Goal: Task Accomplishment & Management: Use online tool/utility

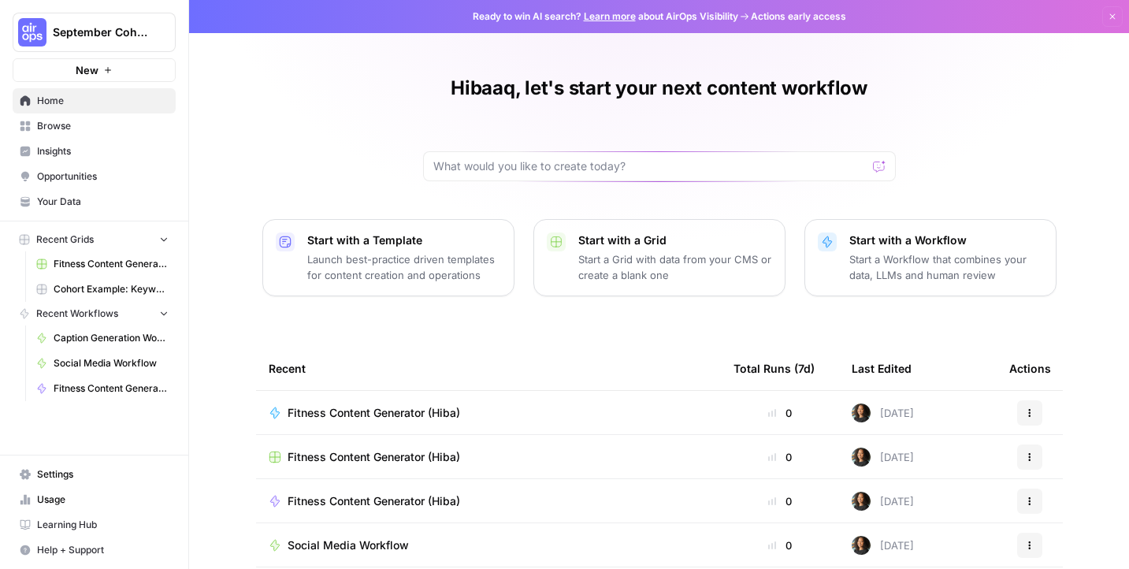
click at [77, 93] on link "Home" at bounding box center [94, 100] width 163 height 25
click at [104, 72] on icon "button" at bounding box center [107, 69] width 9 height 9
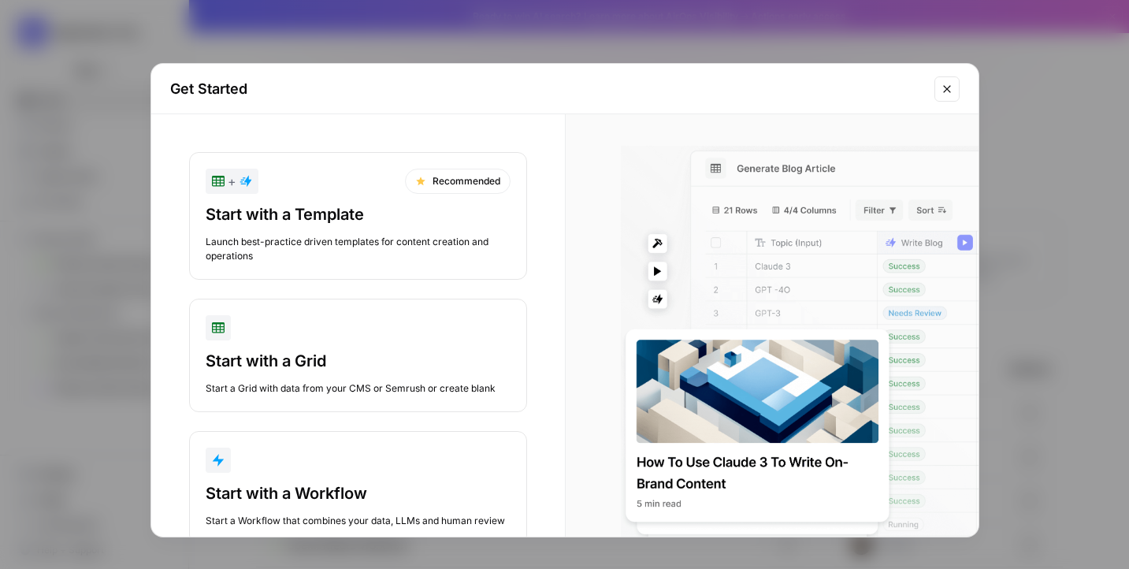
scroll to position [46, 0]
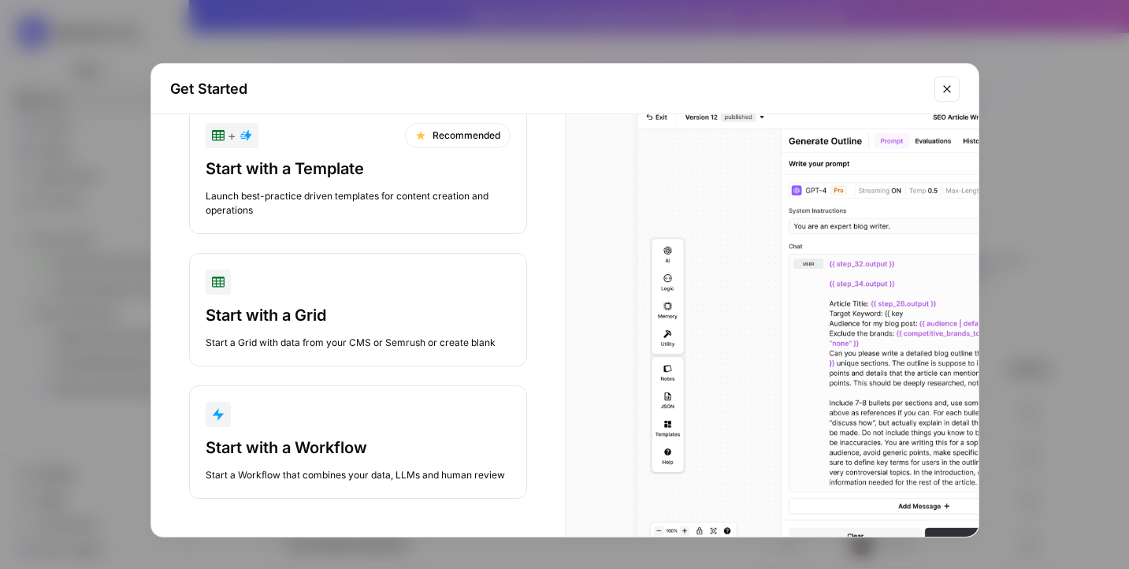
click at [322, 443] on div "Start with a Workflow" at bounding box center [358, 448] width 305 height 22
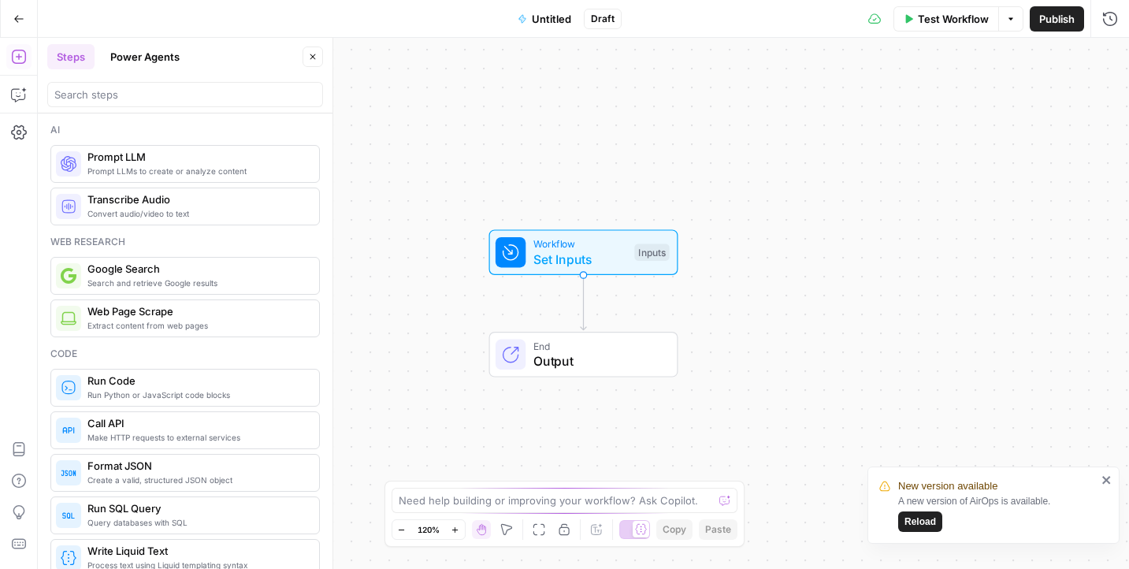
click at [935, 520] on span "Reload" at bounding box center [921, 522] width 32 height 14
click at [518, 500] on textarea at bounding box center [556, 500] width 315 height 16
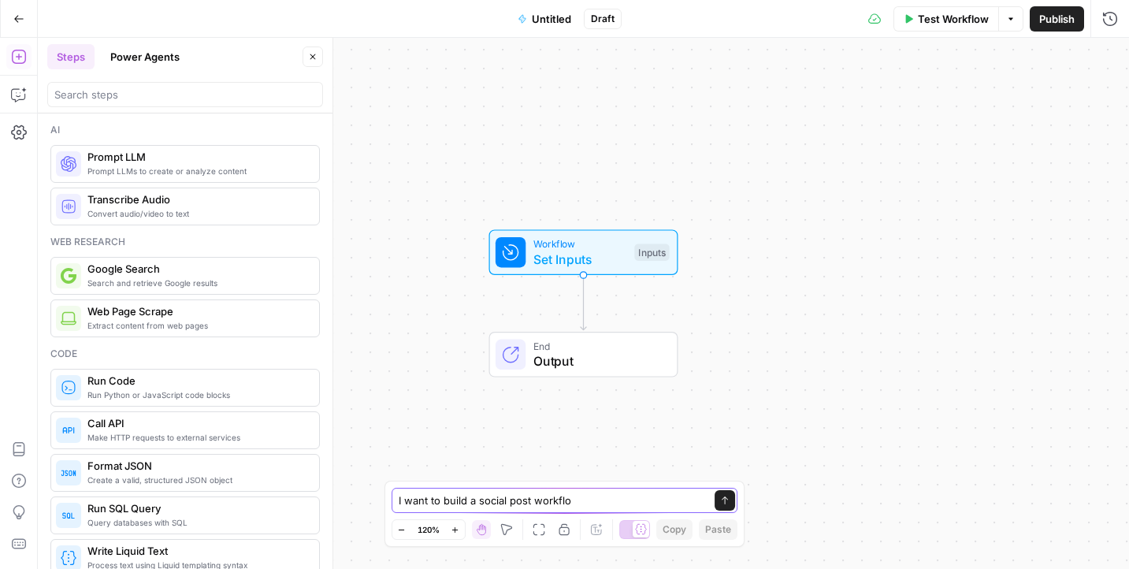
type textarea "I want to build a social post workflow"
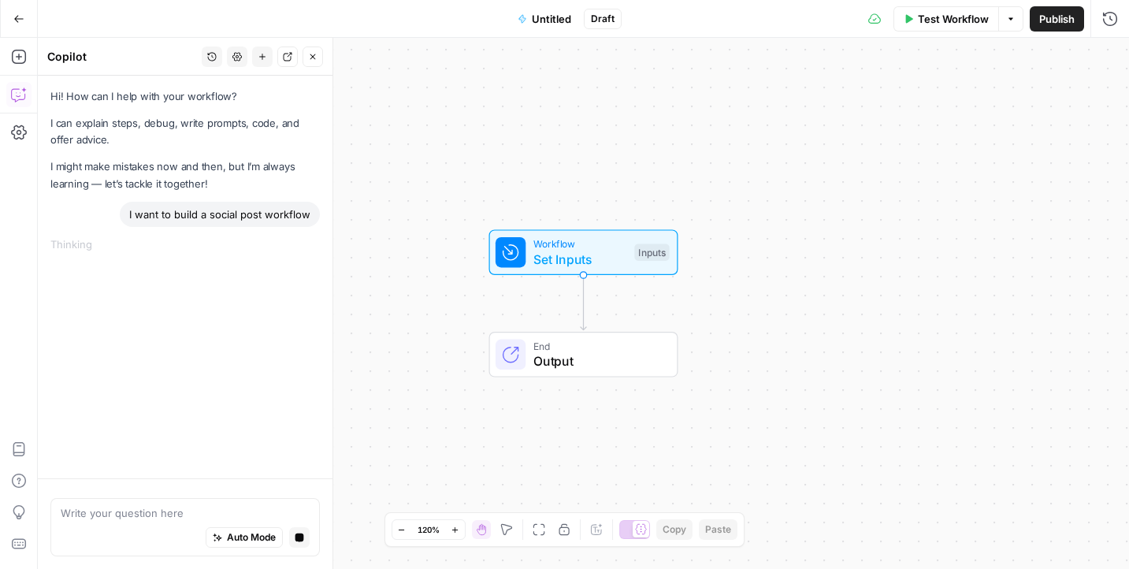
click at [557, 20] on span "Untitled" at bounding box center [551, 19] width 39 height 16
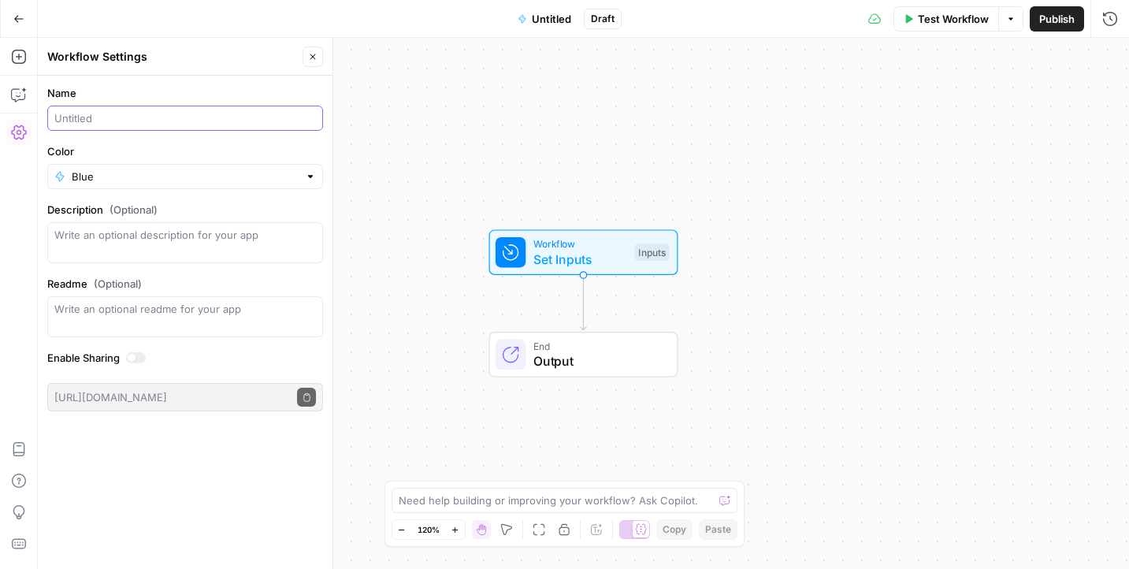
click at [98, 117] on input "Name" at bounding box center [185, 118] width 262 height 16
type input "Social Media Workflow"
click at [176, 182] on input "Color" at bounding box center [185, 177] width 227 height 16
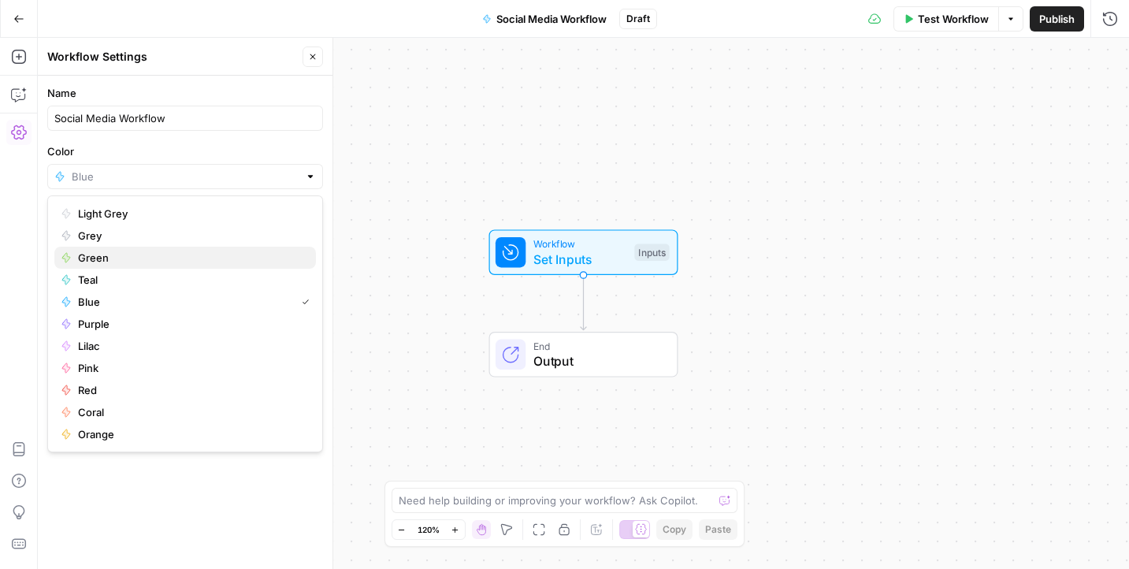
click at [145, 251] on span "Green" at bounding box center [190, 258] width 225 height 16
type input "Green"
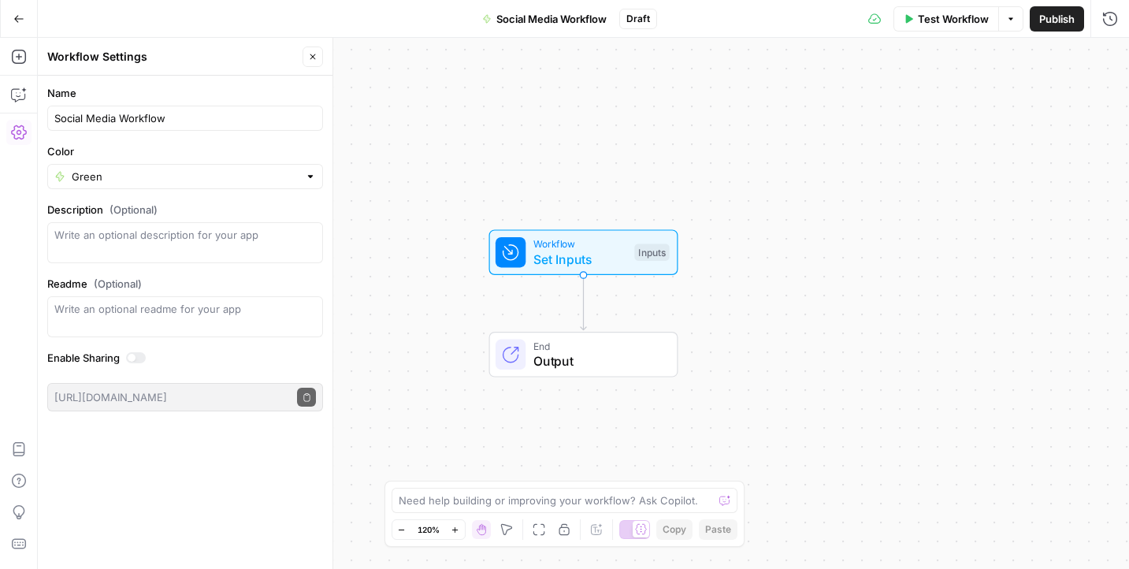
click at [20, 23] on icon "button" at bounding box center [18, 18] width 11 height 11
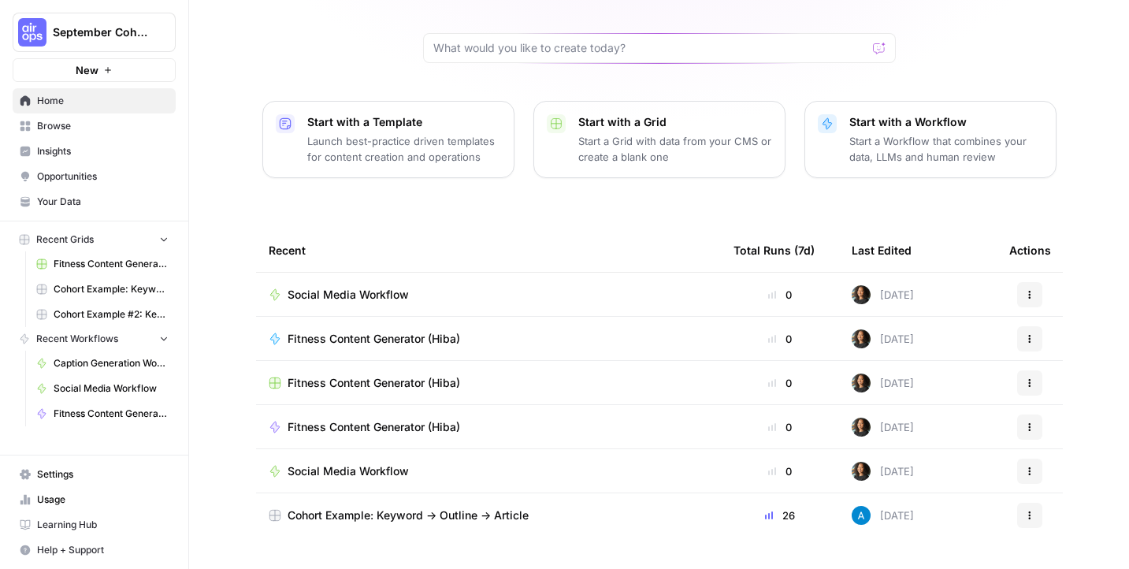
scroll to position [134, 0]
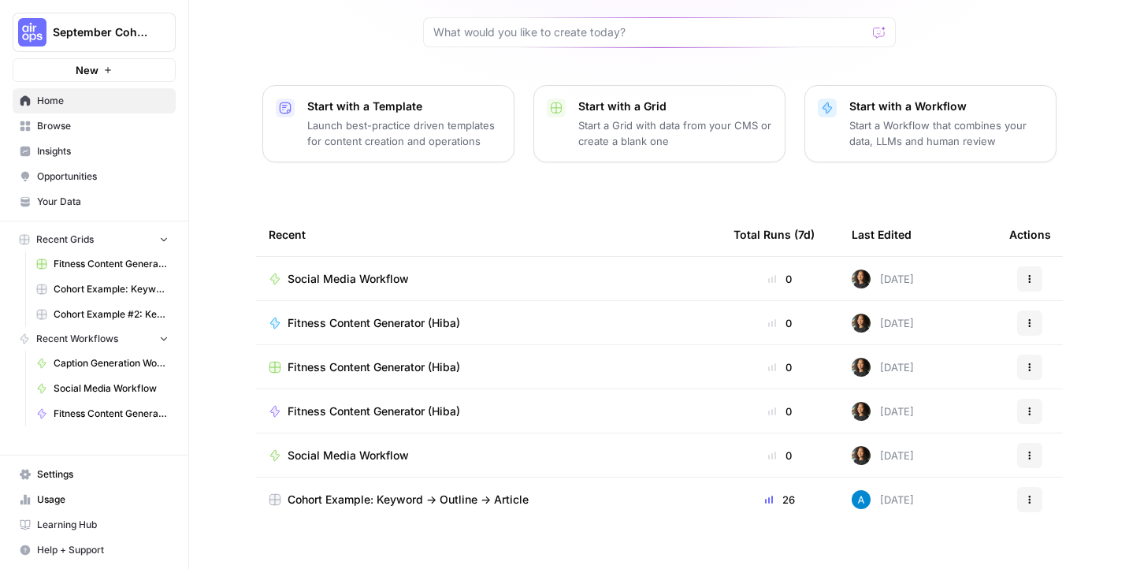
click at [426, 288] on td "Social Media Workflow" at bounding box center [488, 278] width 465 height 43
click at [381, 280] on span "Social Media Workflow" at bounding box center [348, 279] width 121 height 16
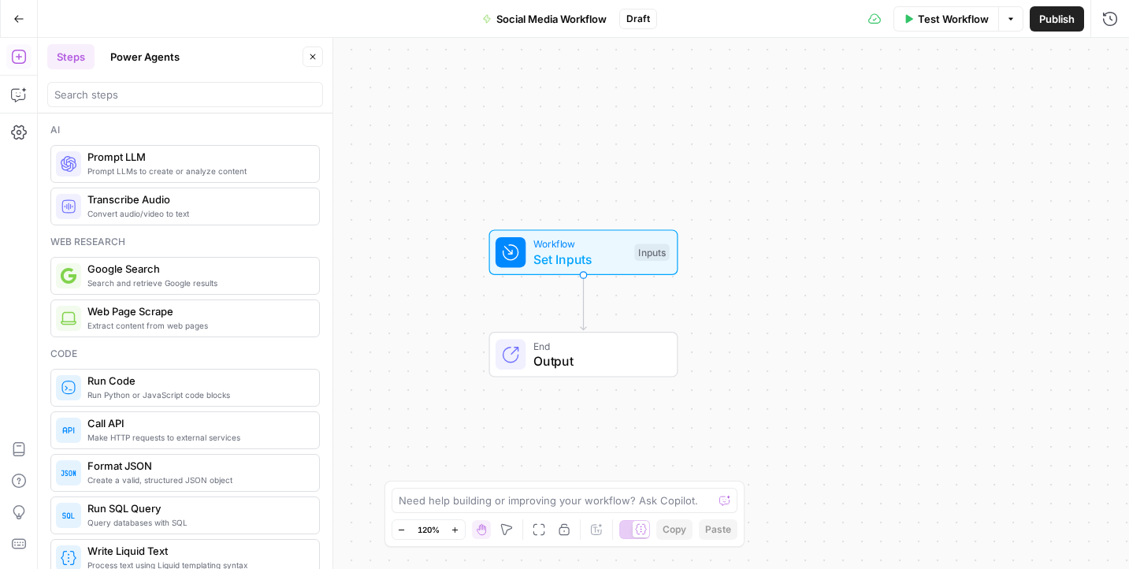
click at [541, 24] on span "Social Media Workflow" at bounding box center [551, 19] width 110 height 16
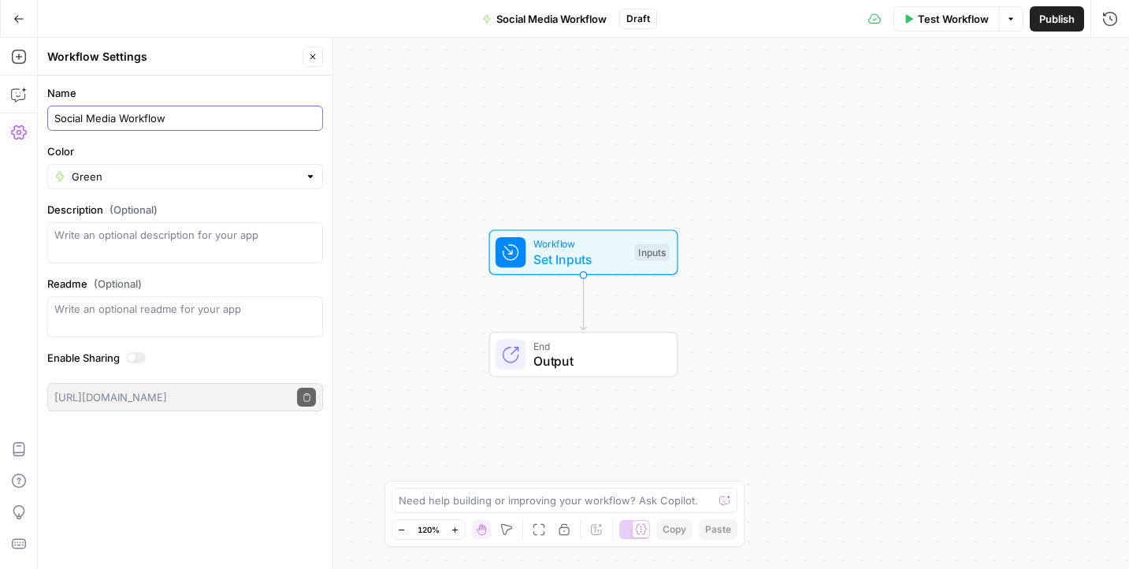
click at [123, 112] on input "Social Media Workflow" at bounding box center [185, 118] width 262 height 16
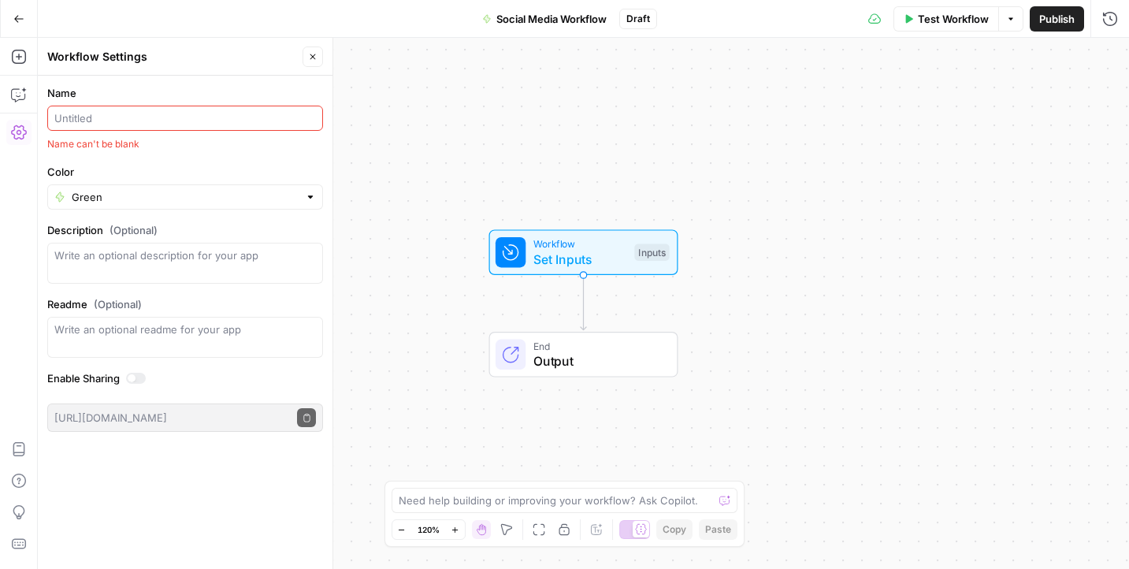
paste input "Give it a name like Social Media Content Workflow."
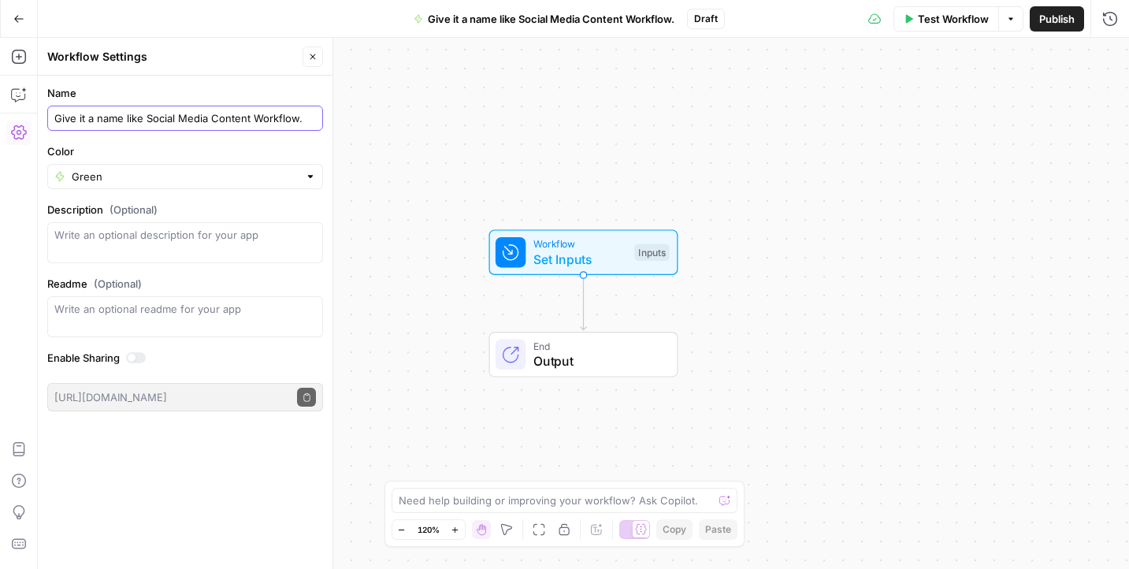
drag, startPoint x: 147, startPoint y: 117, endPoint x: 25, endPoint y: 115, distance: 122.1
click at [25, 115] on body "September Cohort New Home Browse Insights Opportunities Your Data Recent Grids …" at bounding box center [564, 284] width 1129 height 569
click at [143, 121] on input "Give it a name like Social Media Content Workflow." at bounding box center [185, 118] width 262 height 16
click at [247, 116] on input "Social Media Content Workflow." at bounding box center [185, 118] width 262 height 16
type input "Social Media Content Workflow"
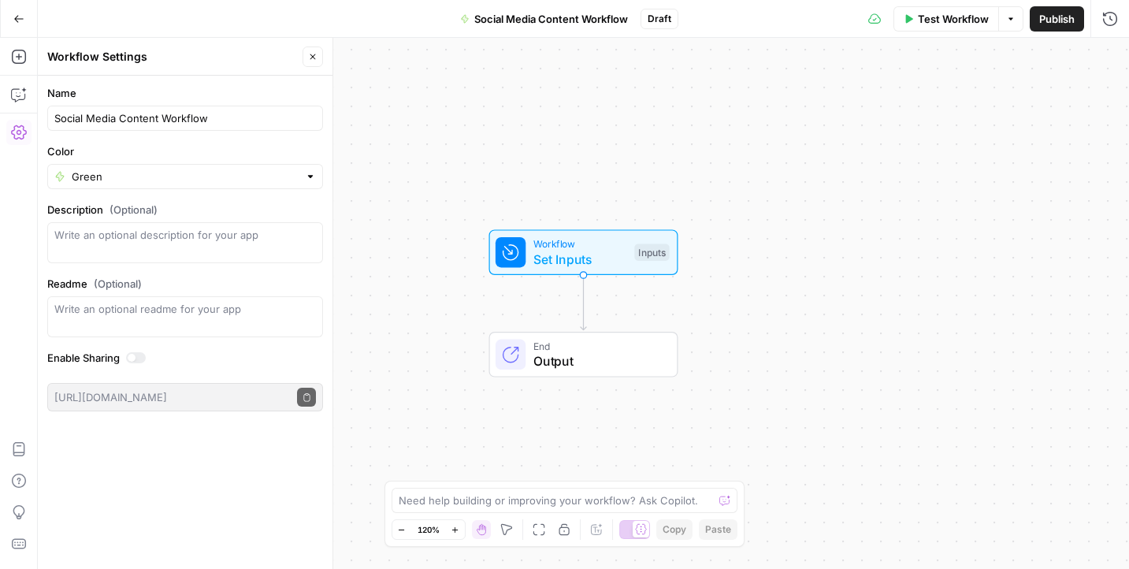
click at [668, 124] on div "Workflow Set Inputs Inputs End Output" at bounding box center [583, 303] width 1091 height 531
click at [630, 243] on div "Workflow Set Inputs Inputs Test Step" at bounding box center [583, 252] width 174 height 32
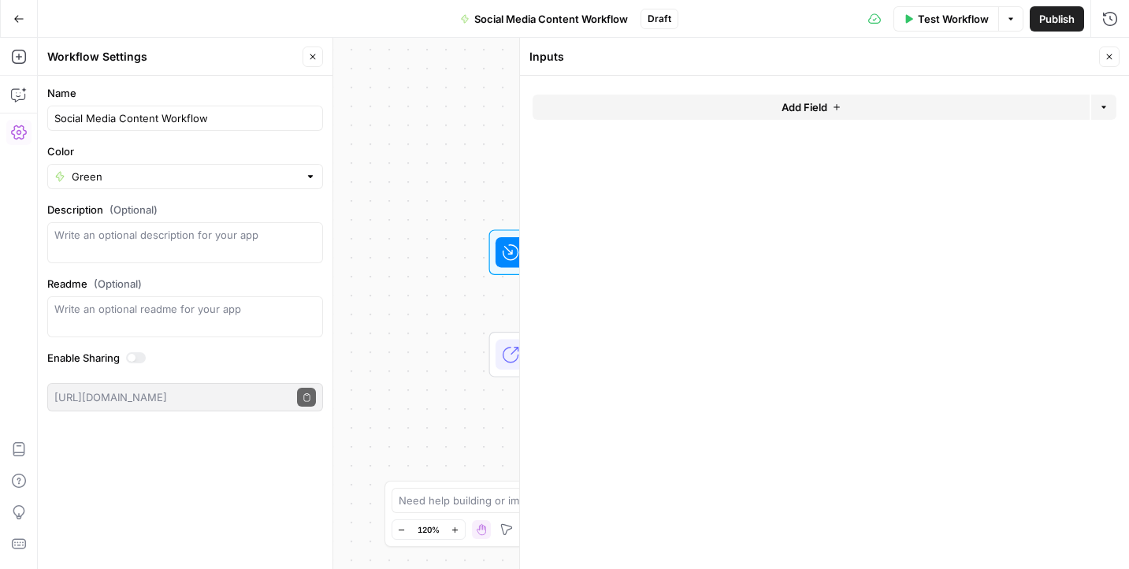
click at [827, 106] on button "Add Field" at bounding box center [811, 107] width 557 height 25
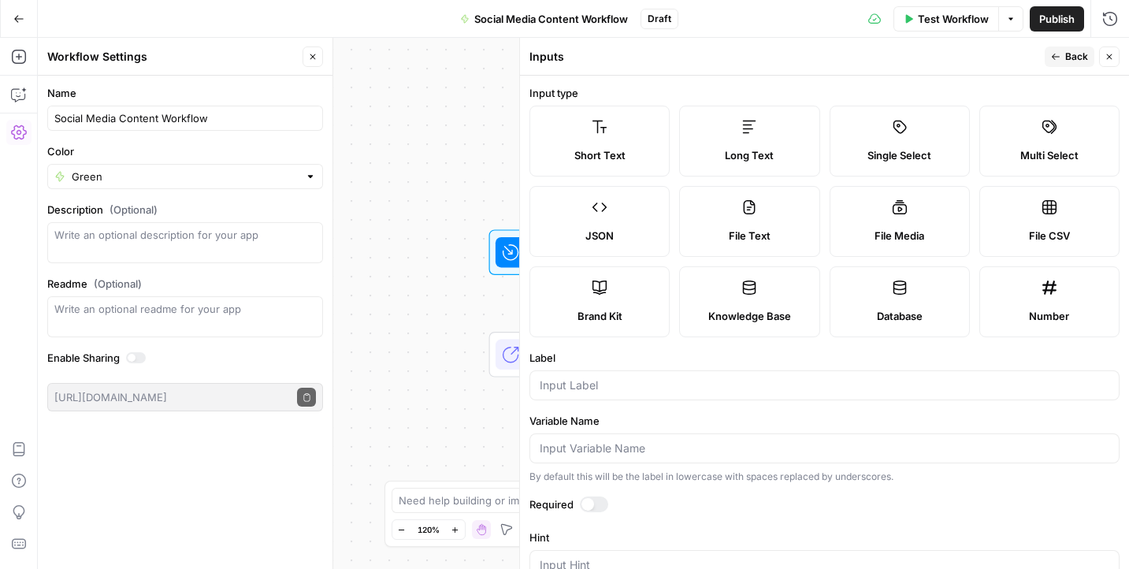
click at [609, 321] on span "Brand Kit" at bounding box center [600, 316] width 45 height 16
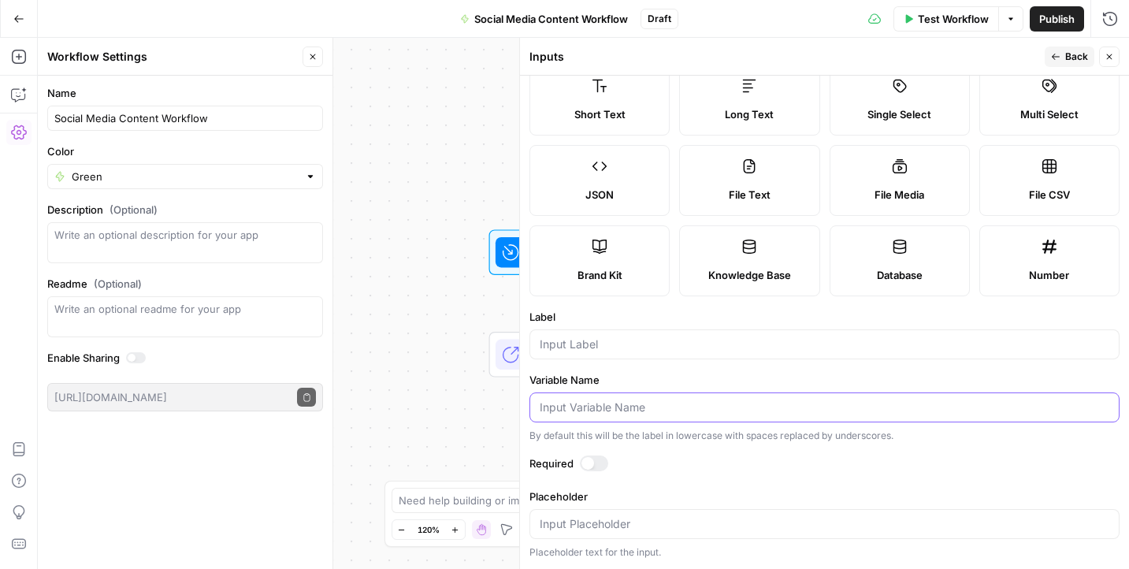
click at [600, 405] on input "Variable Name" at bounding box center [825, 407] width 570 height 16
click at [600, 359] on div at bounding box center [824, 344] width 590 height 30
click at [1067, 54] on span "Back" at bounding box center [1076, 57] width 23 height 14
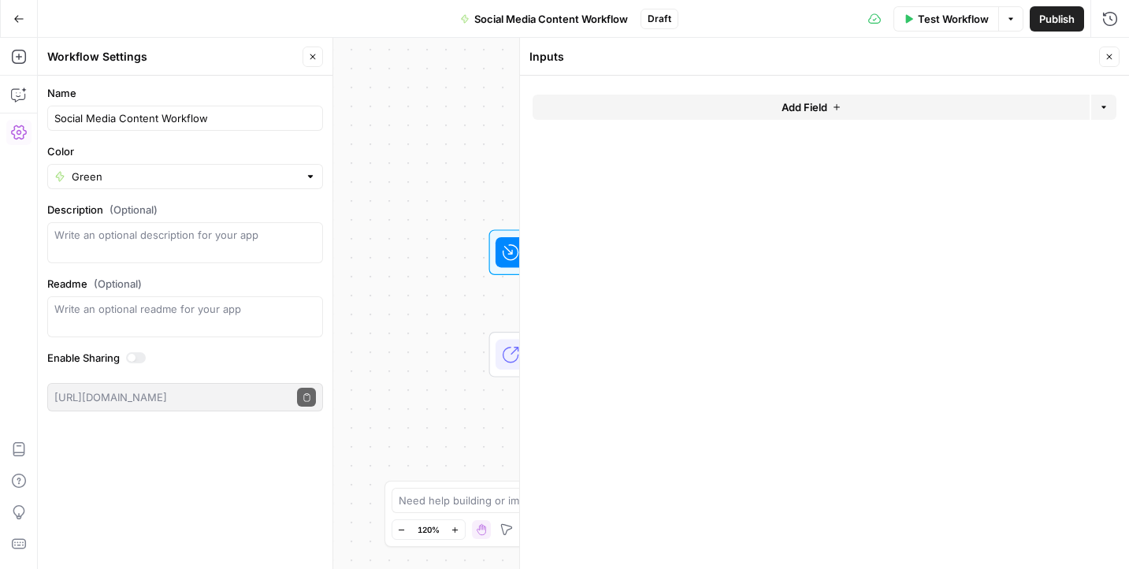
click at [1116, 55] on button "Close" at bounding box center [1109, 56] width 20 height 20
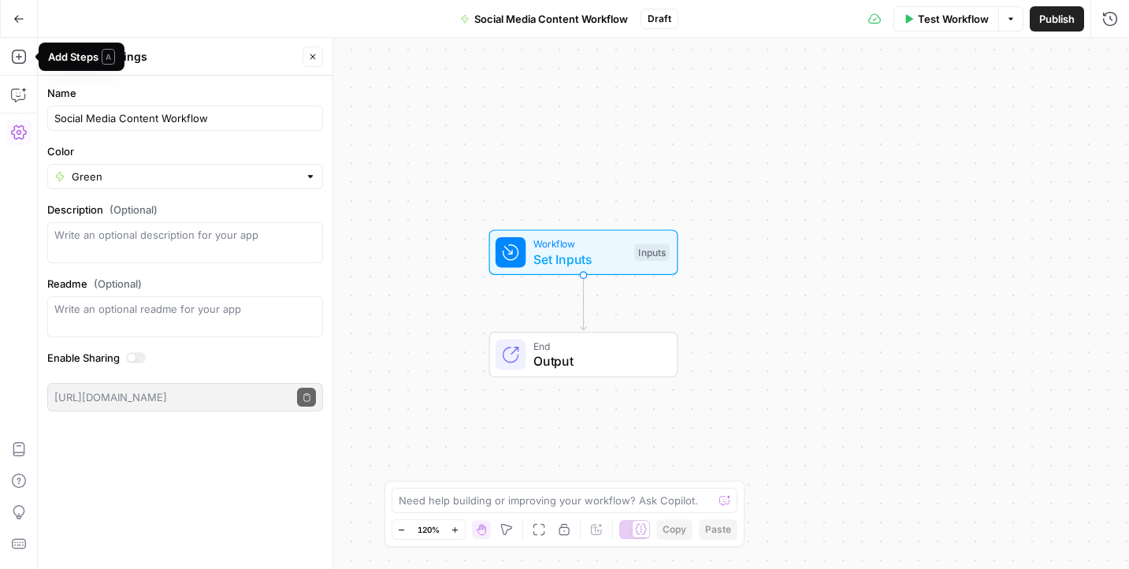
click at [24, 17] on icon "button" at bounding box center [18, 18] width 11 height 11
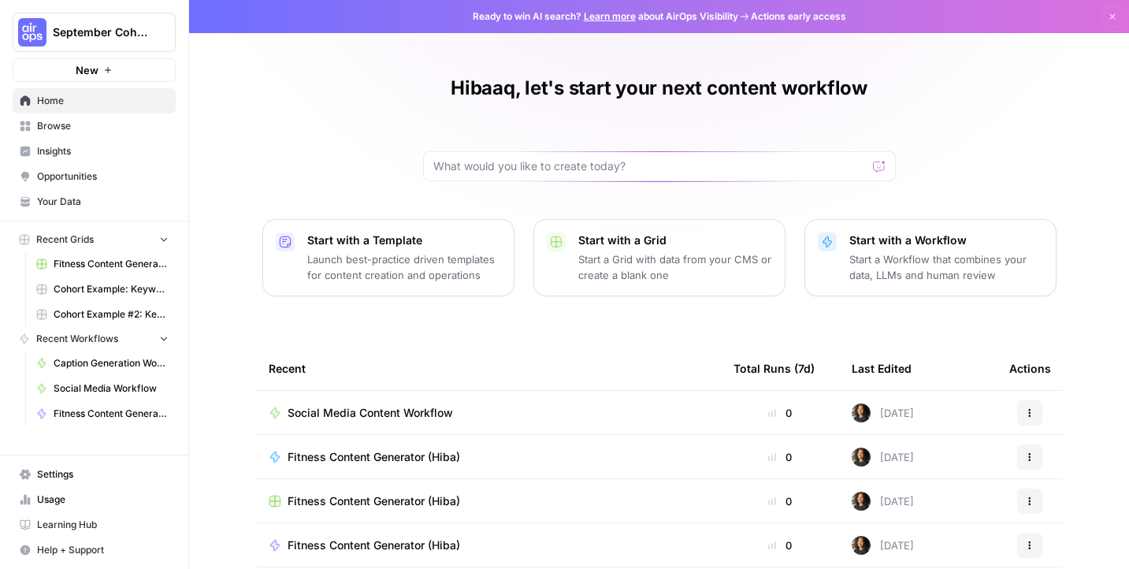
click at [421, 414] on span "Social Media Content Workflow" at bounding box center [370, 413] width 165 height 16
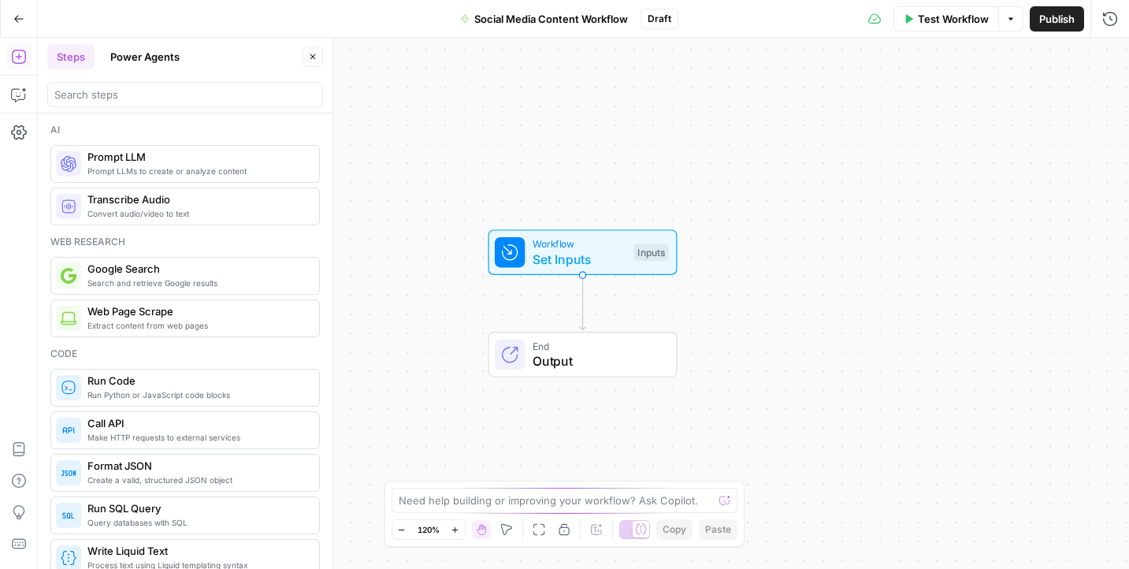
click at [154, 165] on span "Prompt LLMs to create or analyze content" at bounding box center [196, 171] width 219 height 13
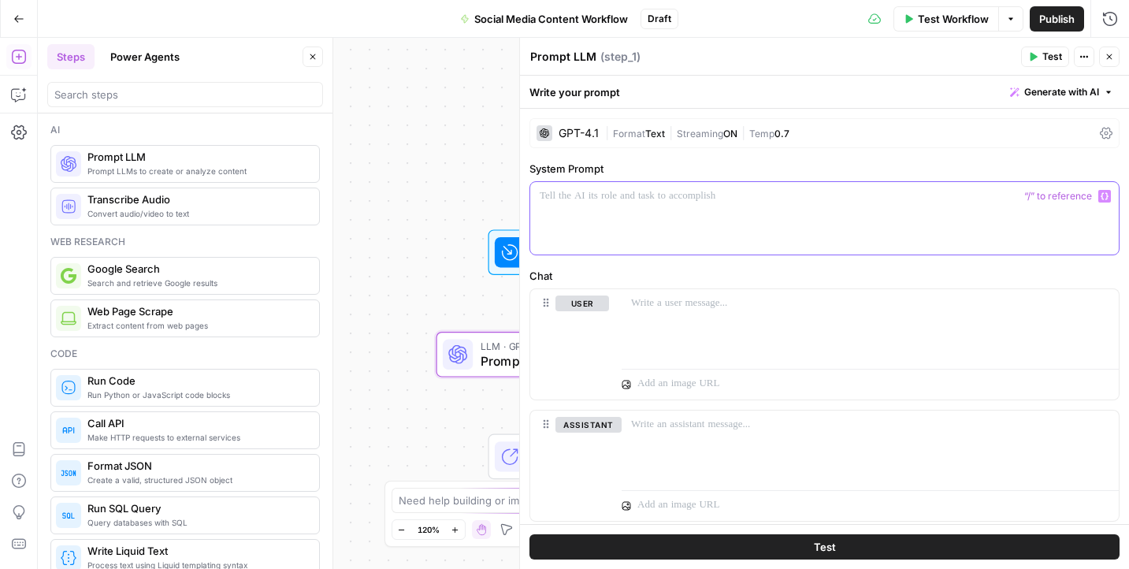
click at [588, 208] on div at bounding box center [824, 218] width 589 height 72
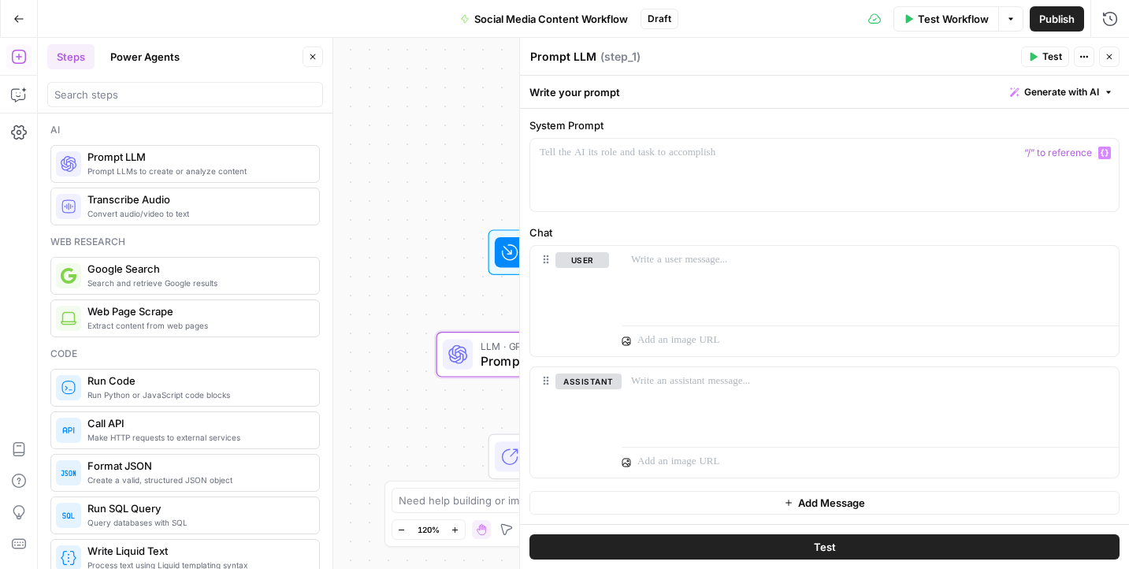
click at [510, 256] on icon at bounding box center [510, 252] width 15 height 15
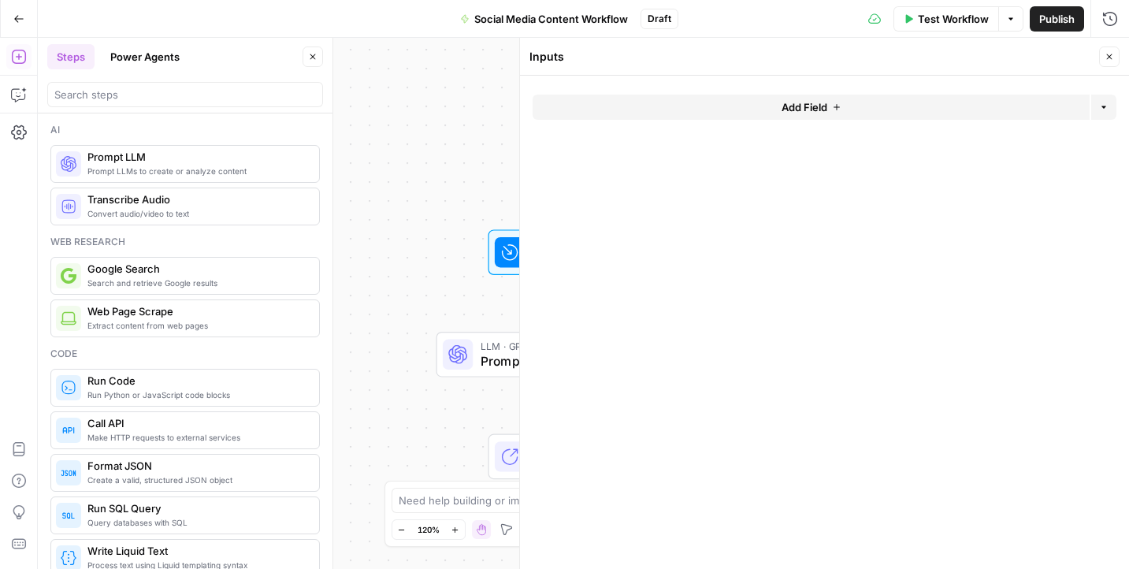
click at [757, 106] on button "Add Field" at bounding box center [811, 107] width 557 height 25
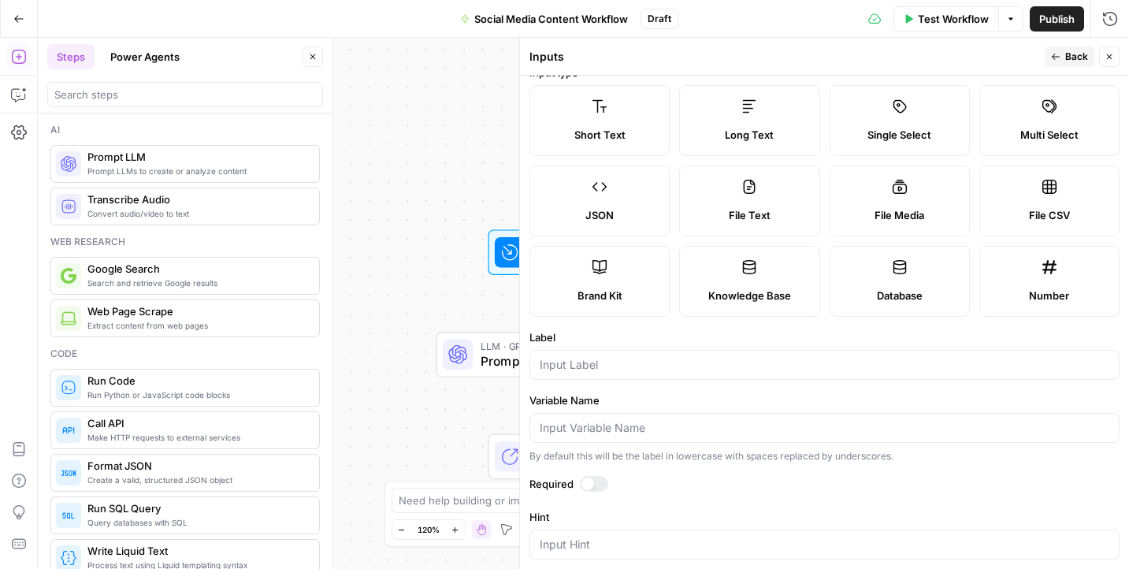
scroll to position [0, 0]
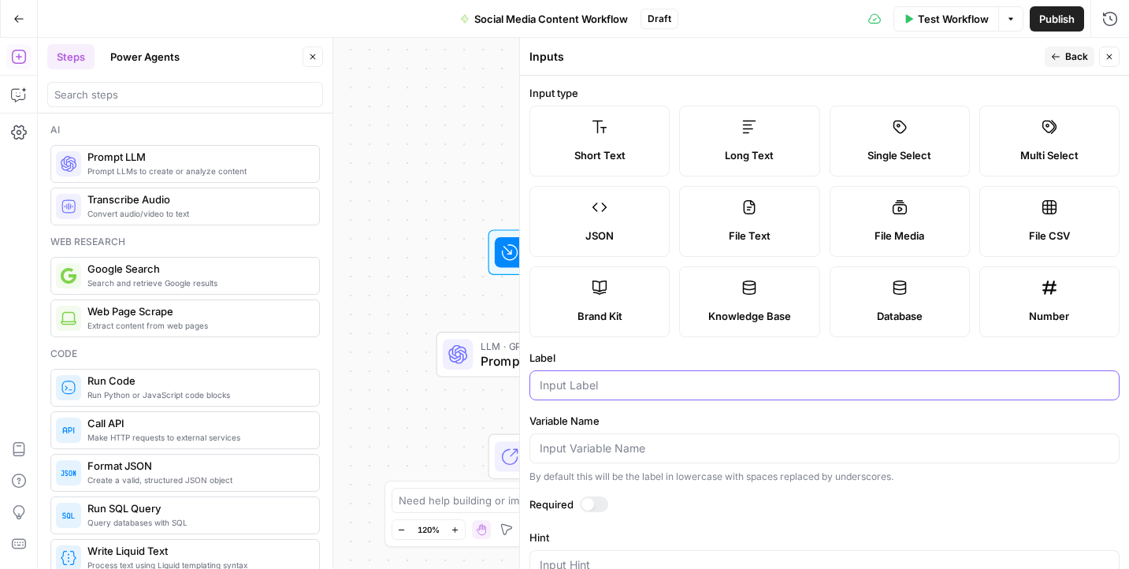
click at [627, 384] on input "Label" at bounding box center [825, 385] width 570 height 16
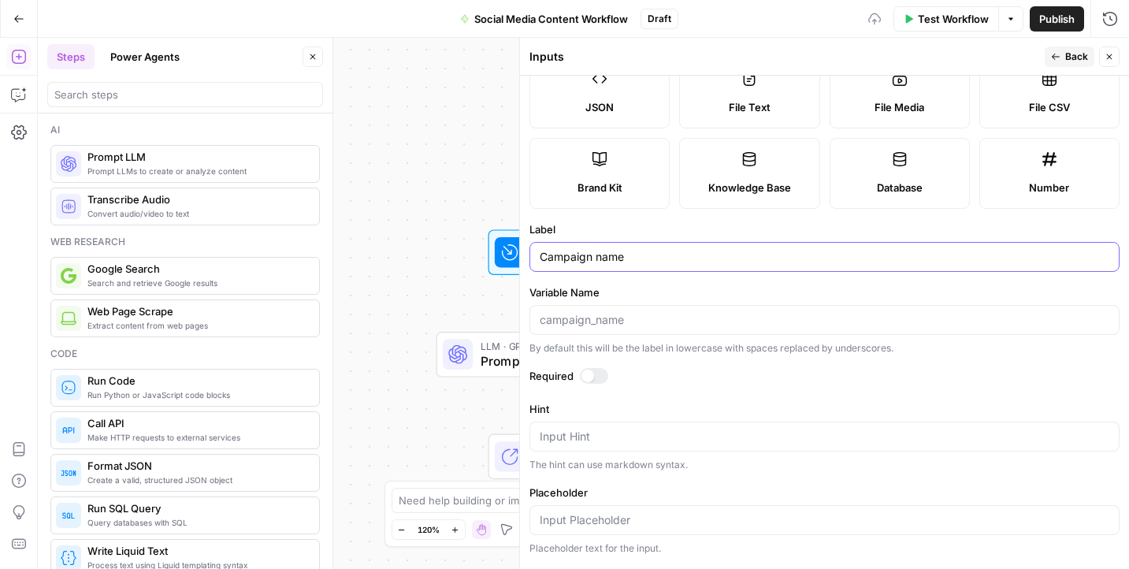
scroll to position [209, 0]
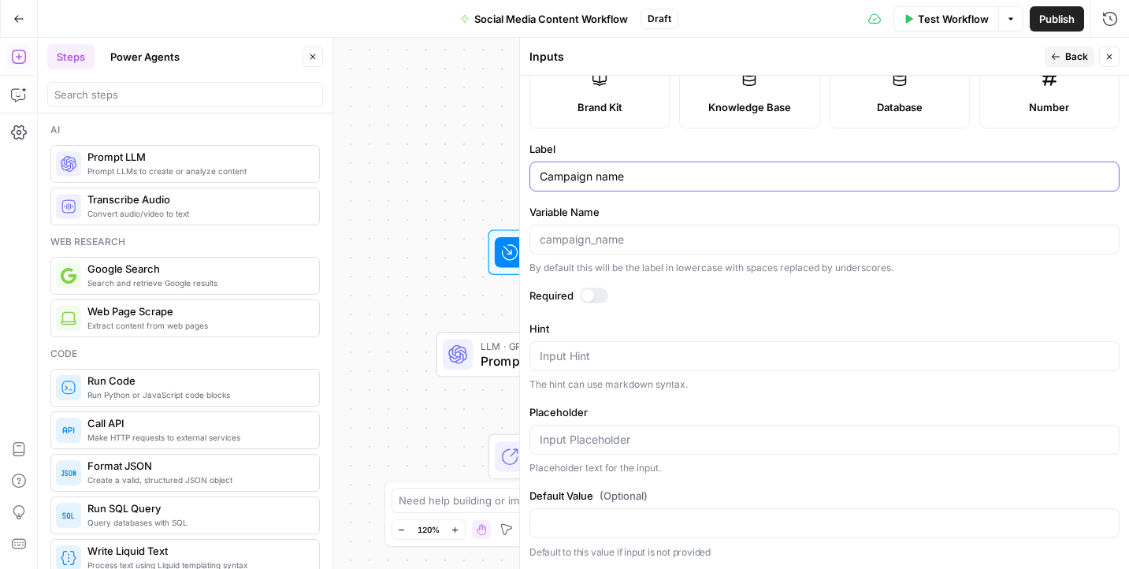
type input "Campaign name"
click at [885, 481] on form "Input type Short Text Long Text Single Select Multi Select JSON File Text File …" at bounding box center [824, 322] width 609 height 493
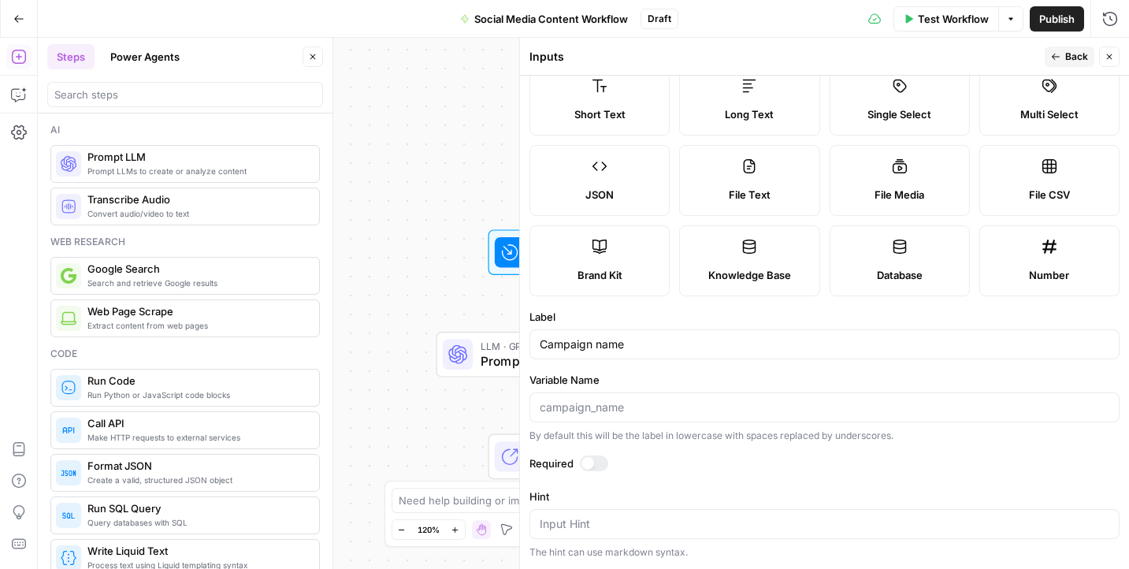
scroll to position [0, 0]
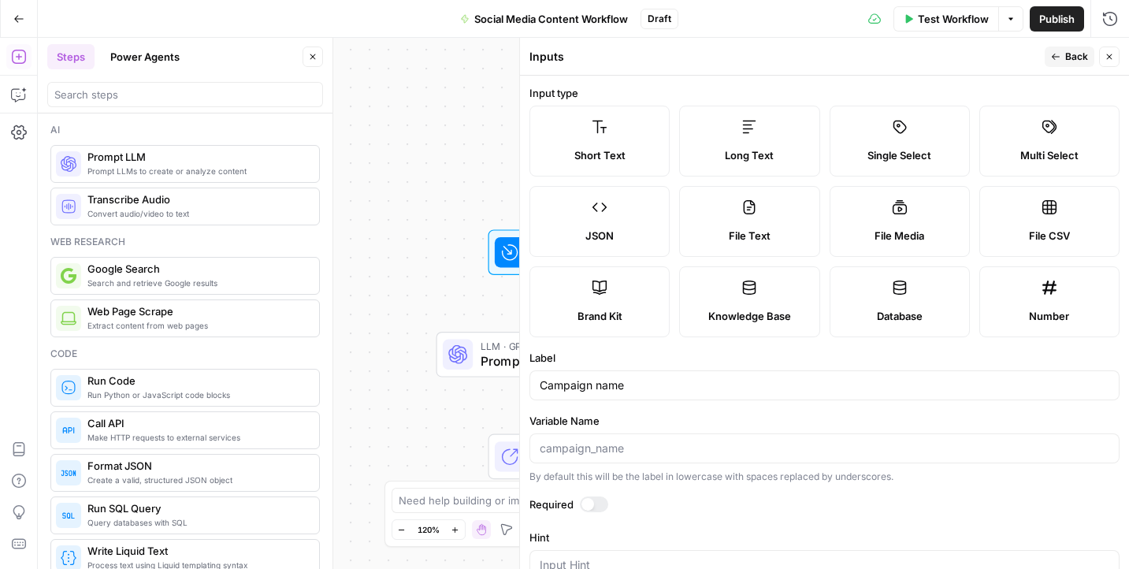
click at [732, 162] on span "Long Text" at bounding box center [749, 155] width 49 height 16
click at [626, 139] on label "Short Text" at bounding box center [599, 141] width 140 height 71
click at [586, 501] on div at bounding box center [587, 504] width 13 height 13
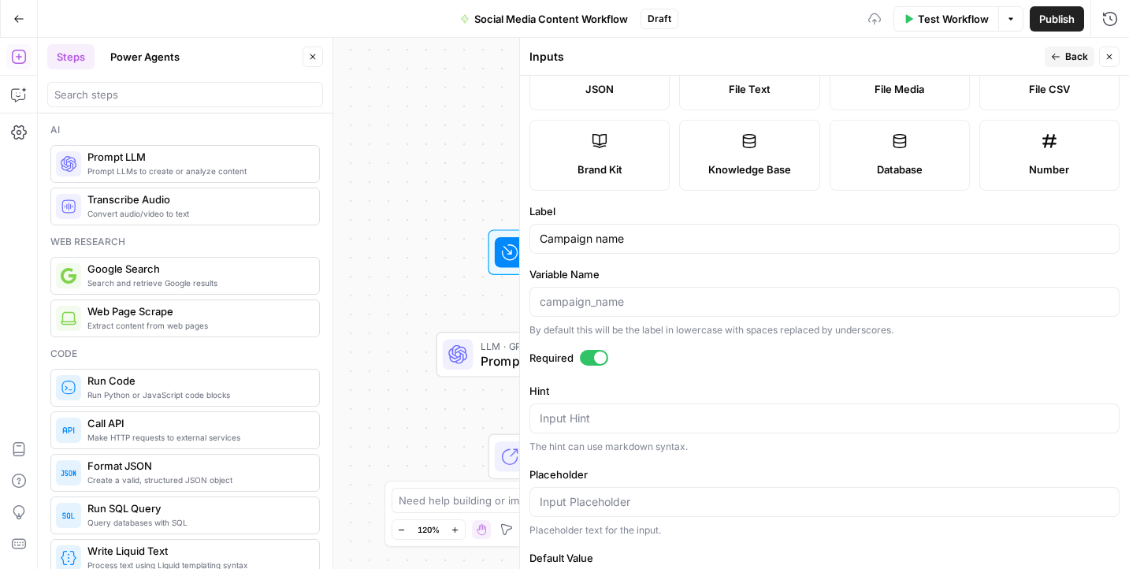
scroll to position [209, 0]
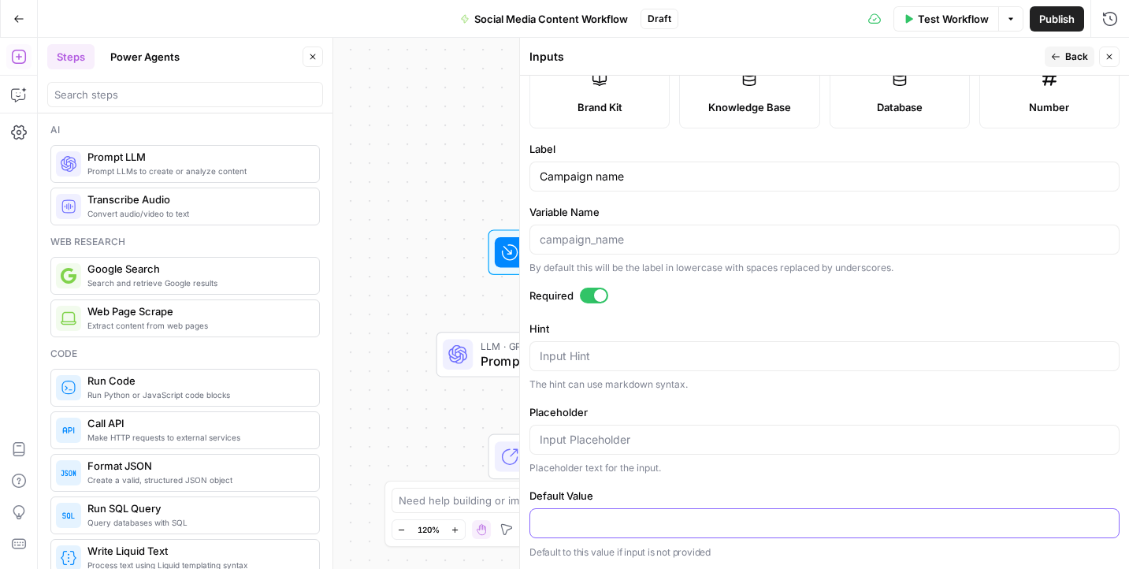
click at [638, 525] on input "Default Value" at bounding box center [825, 523] width 570 height 16
type input "f"
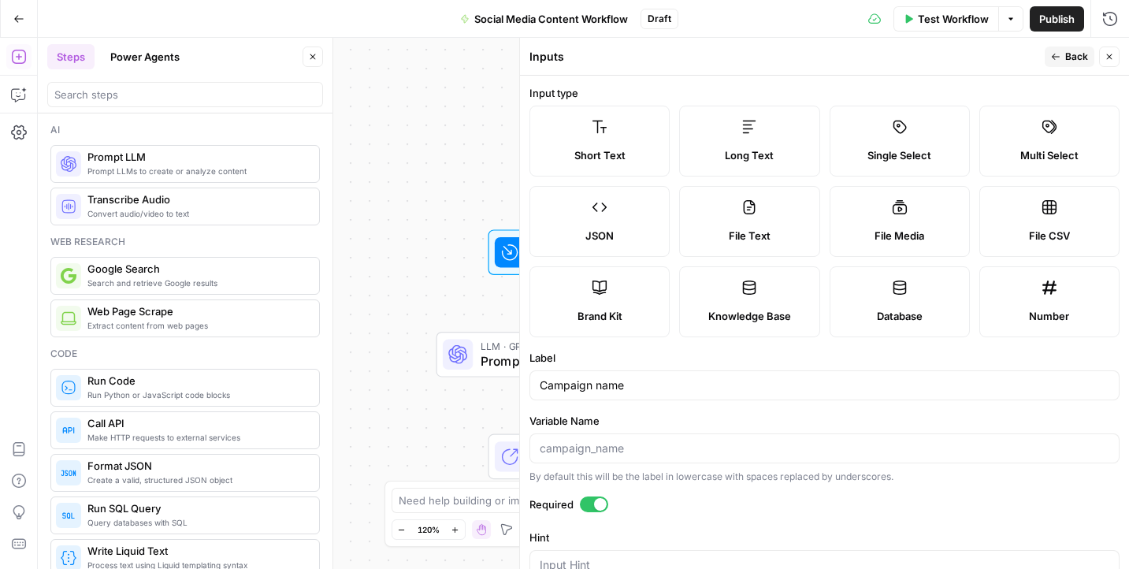
click at [1077, 54] on span "Back" at bounding box center [1076, 57] width 23 height 14
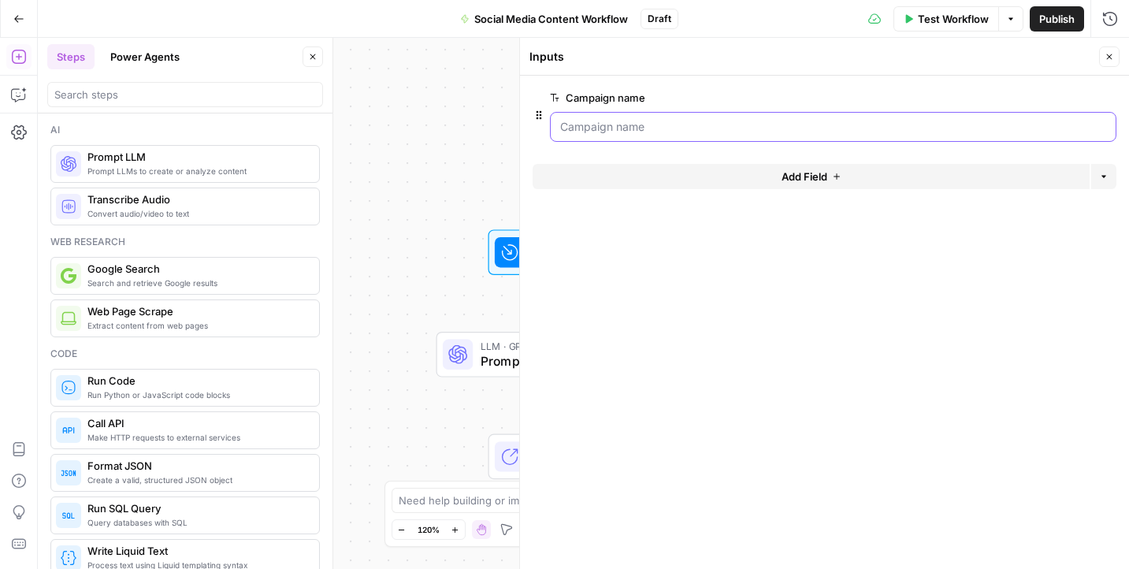
click at [747, 132] on name "Campaign name" at bounding box center [833, 127] width 546 height 16
click at [756, 119] on name "Campaign name" at bounding box center [833, 127] width 546 height 16
click at [1065, 95] on span "edit field" at bounding box center [1057, 97] width 35 height 13
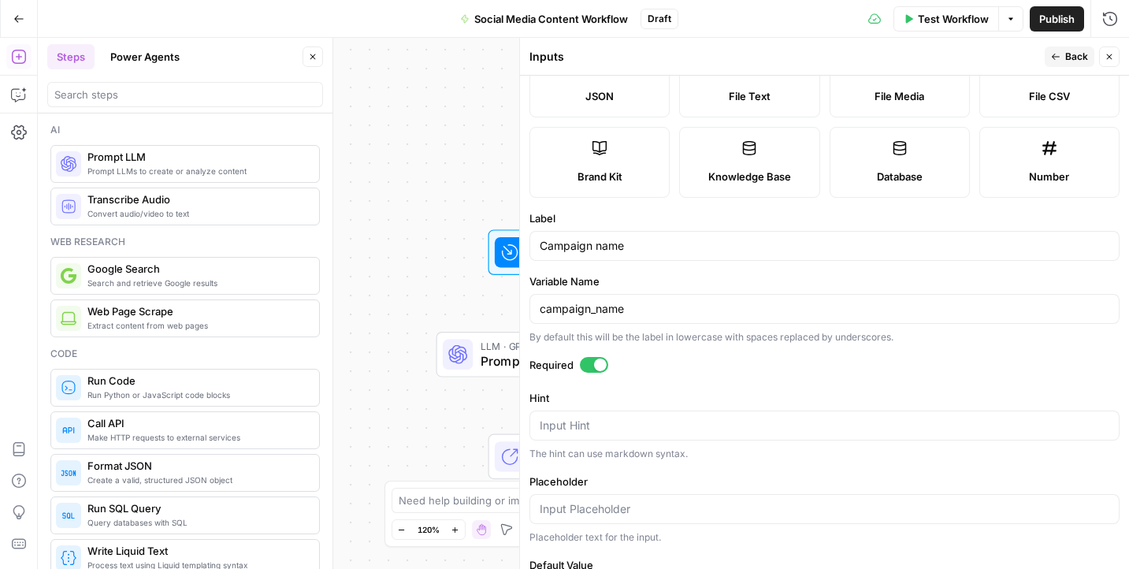
scroll to position [180, 0]
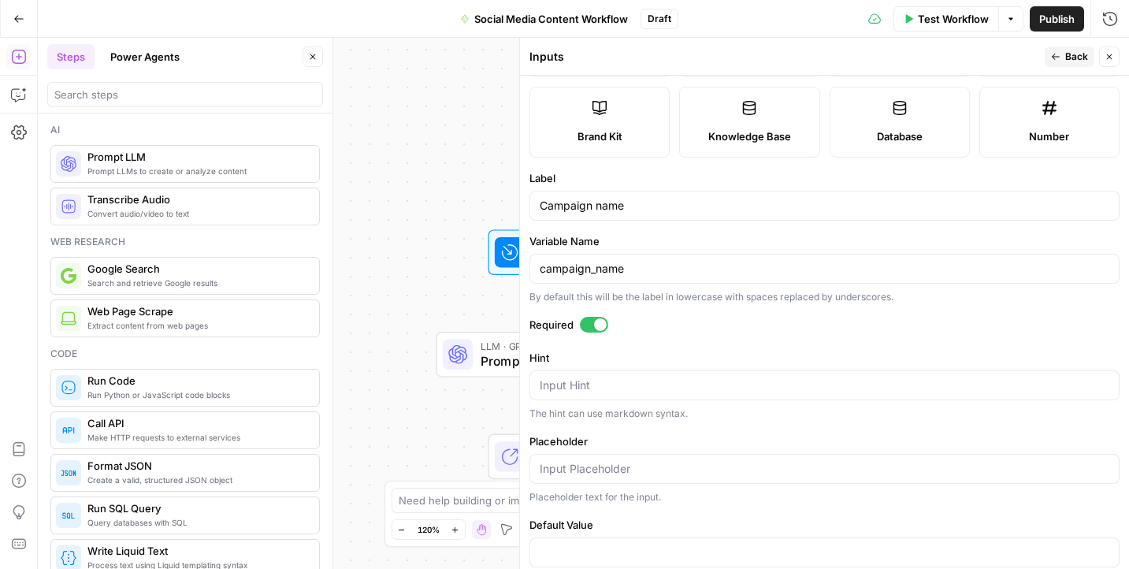
click at [647, 282] on div "campaign_name" at bounding box center [824, 269] width 590 height 30
